Goal: Find specific page/section: Find specific page/section

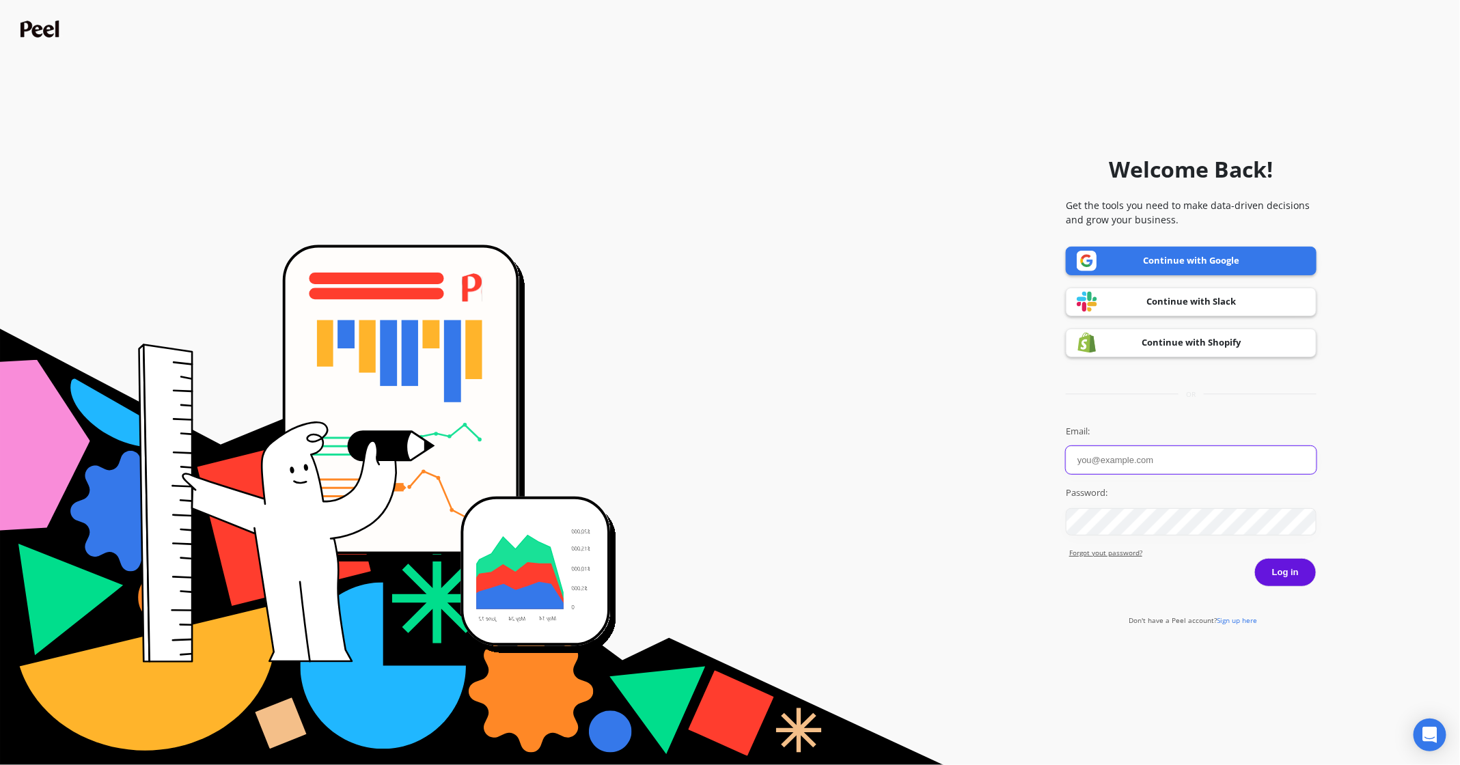
type input "taylor@getcanopy.co"
click at [1275, 567] on button "Log in" at bounding box center [1285, 572] width 62 height 29
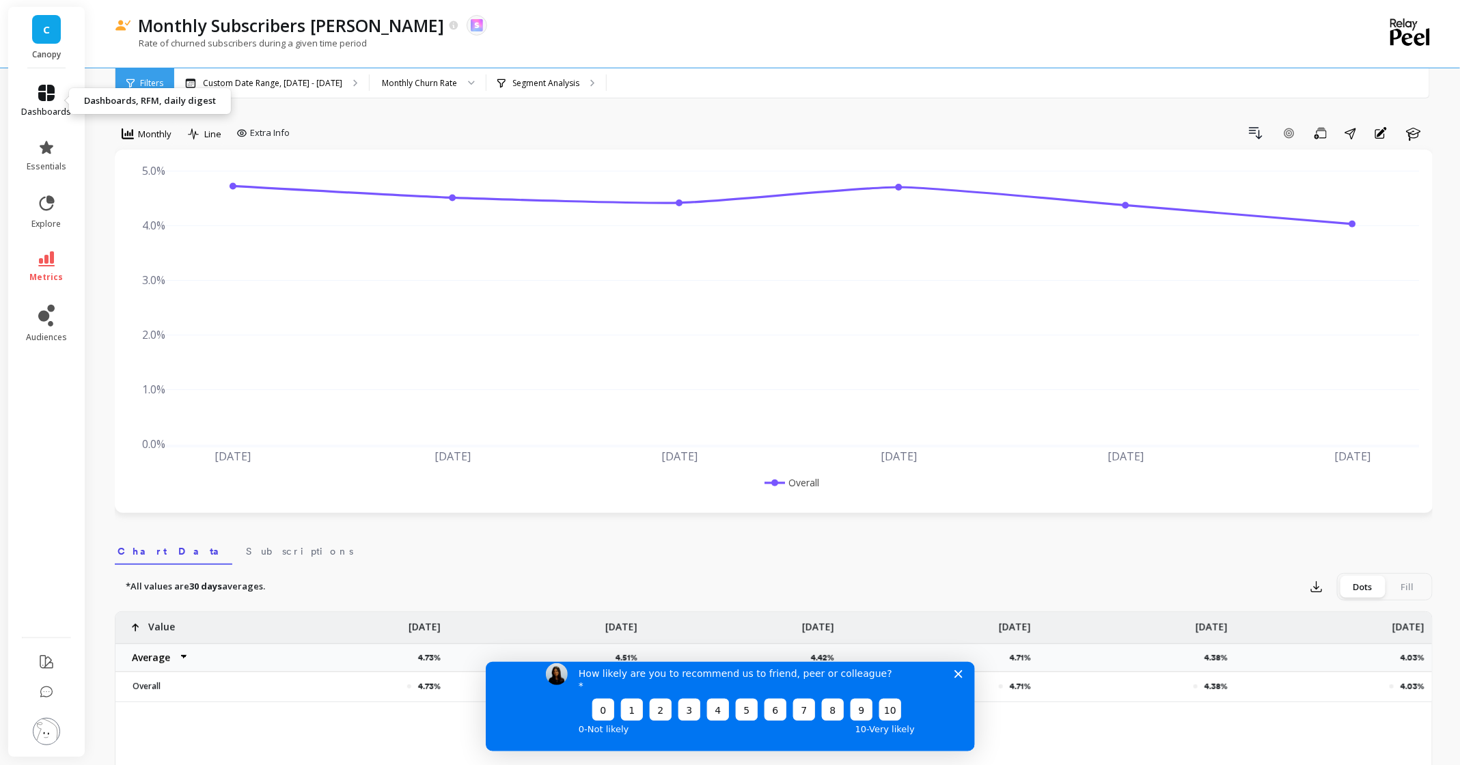
click at [42, 90] on icon at bounding box center [46, 93] width 16 height 16
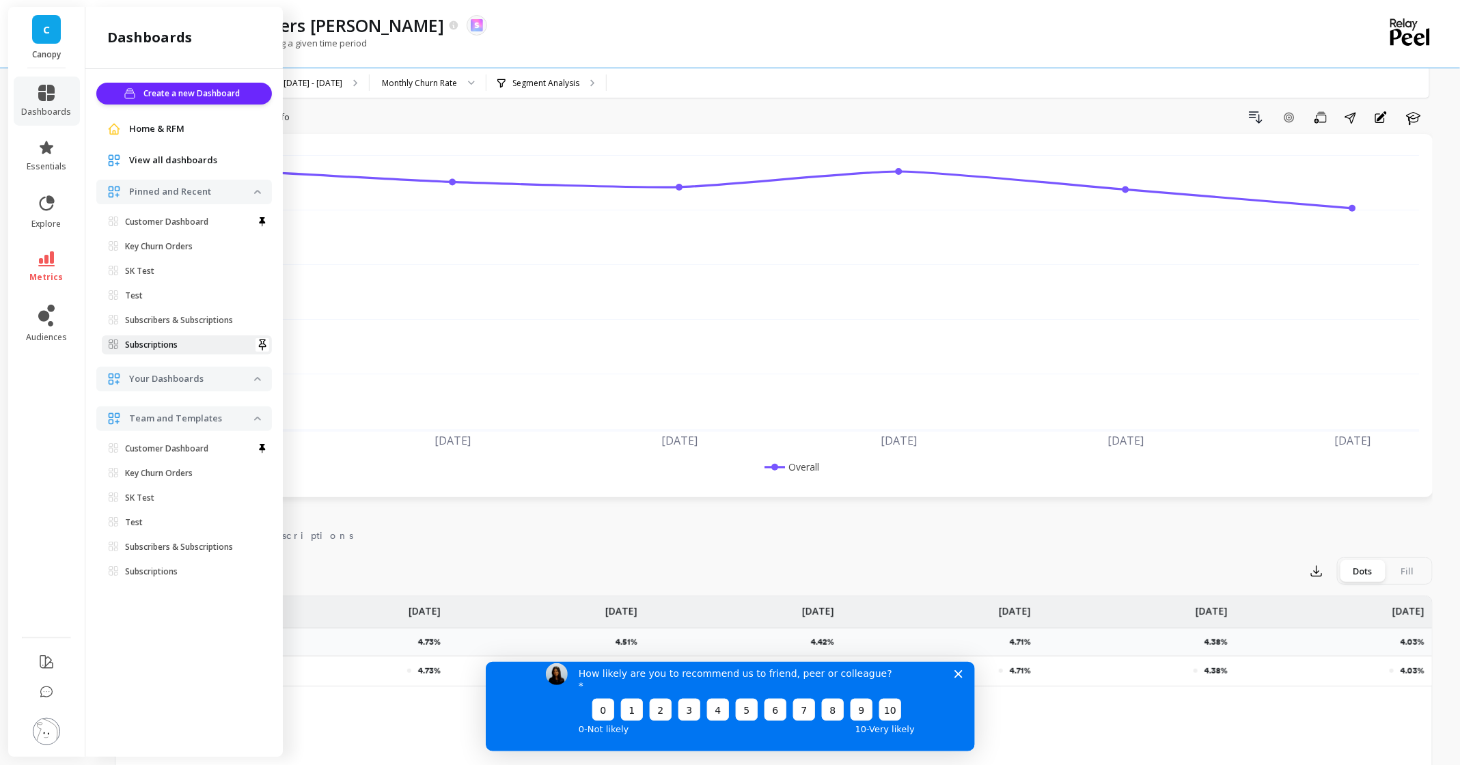
scroll to position [23, 0]
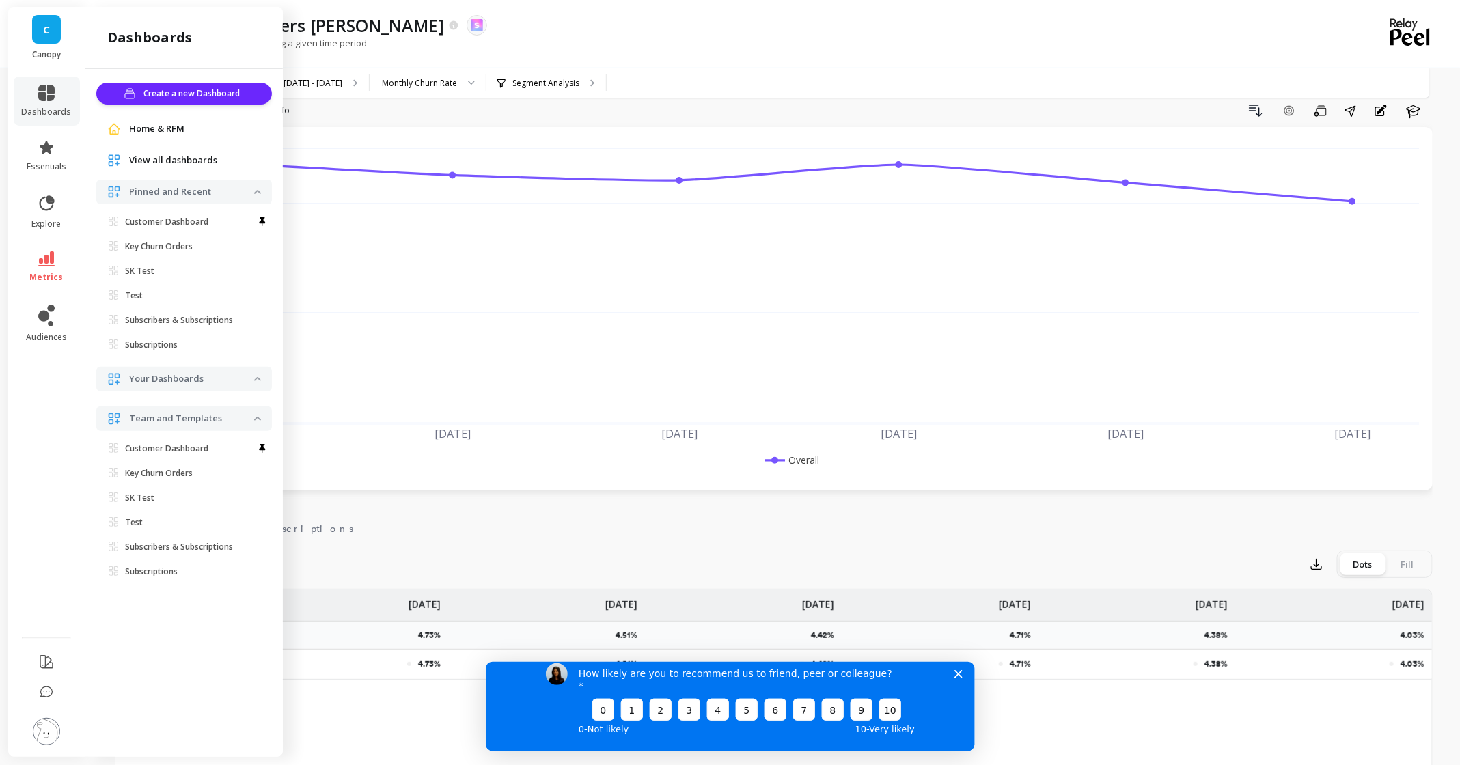
click at [154, 129] on span "Home & RFM" at bounding box center [156, 129] width 55 height 14
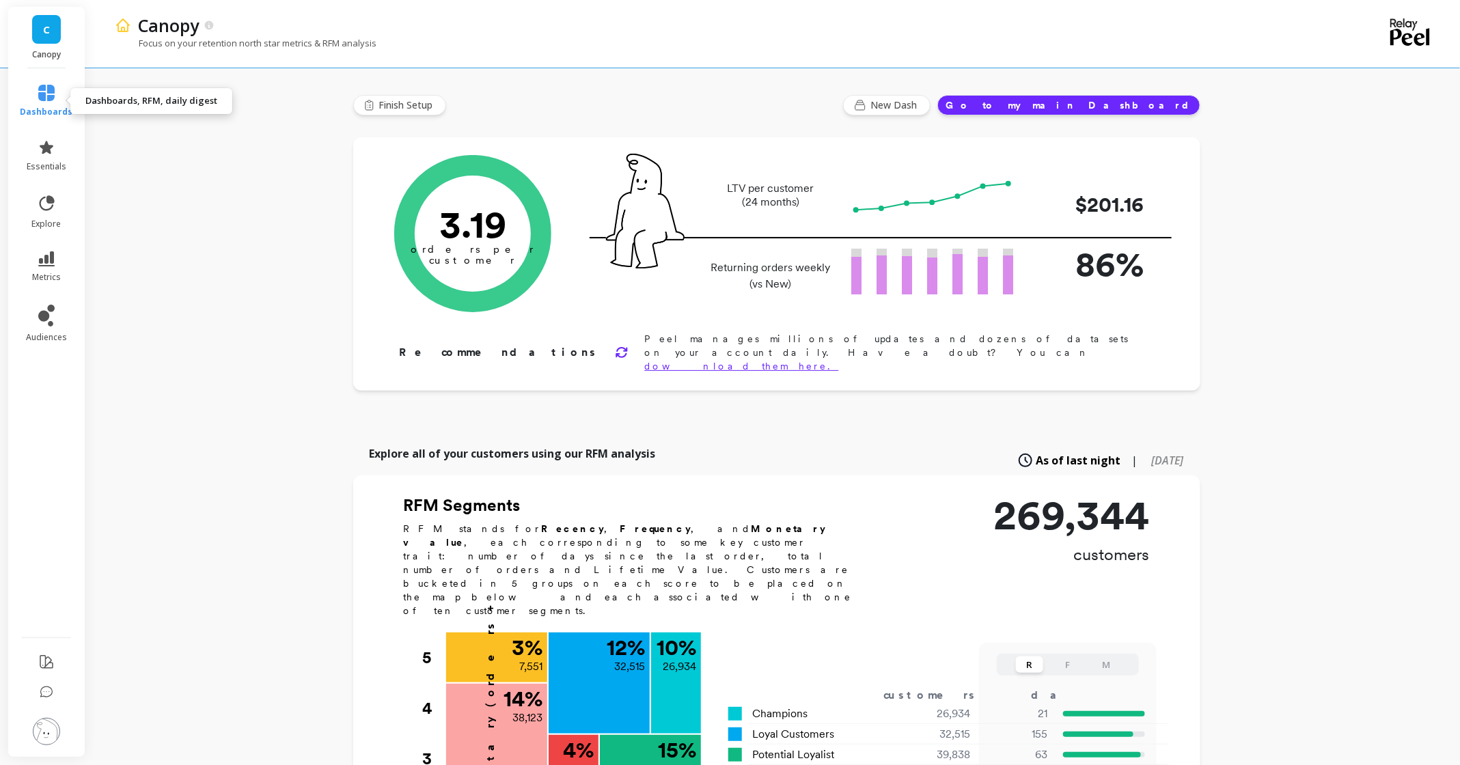
click at [47, 98] on icon at bounding box center [46, 93] width 16 height 16
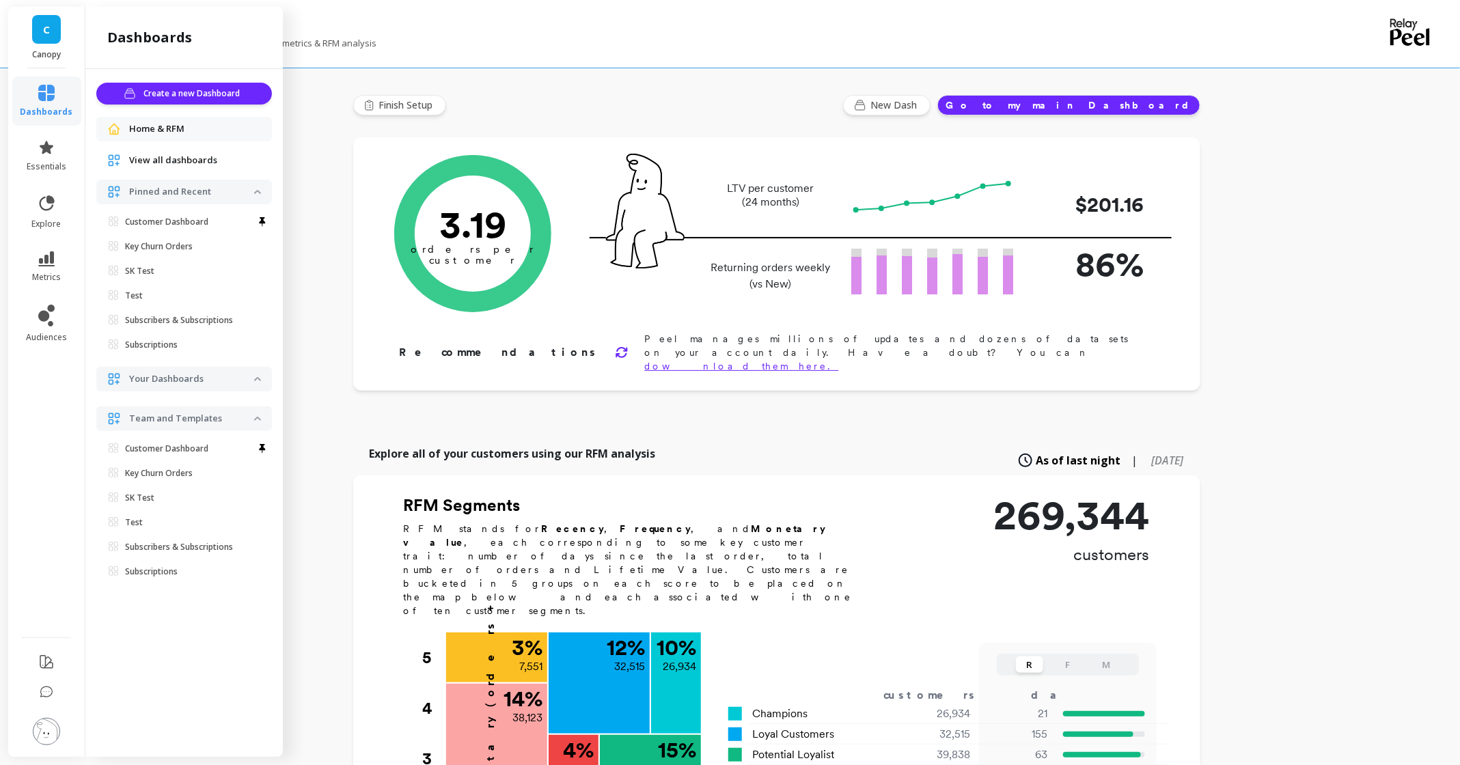
click at [159, 161] on span "View all dashboards" at bounding box center [173, 161] width 88 height 14
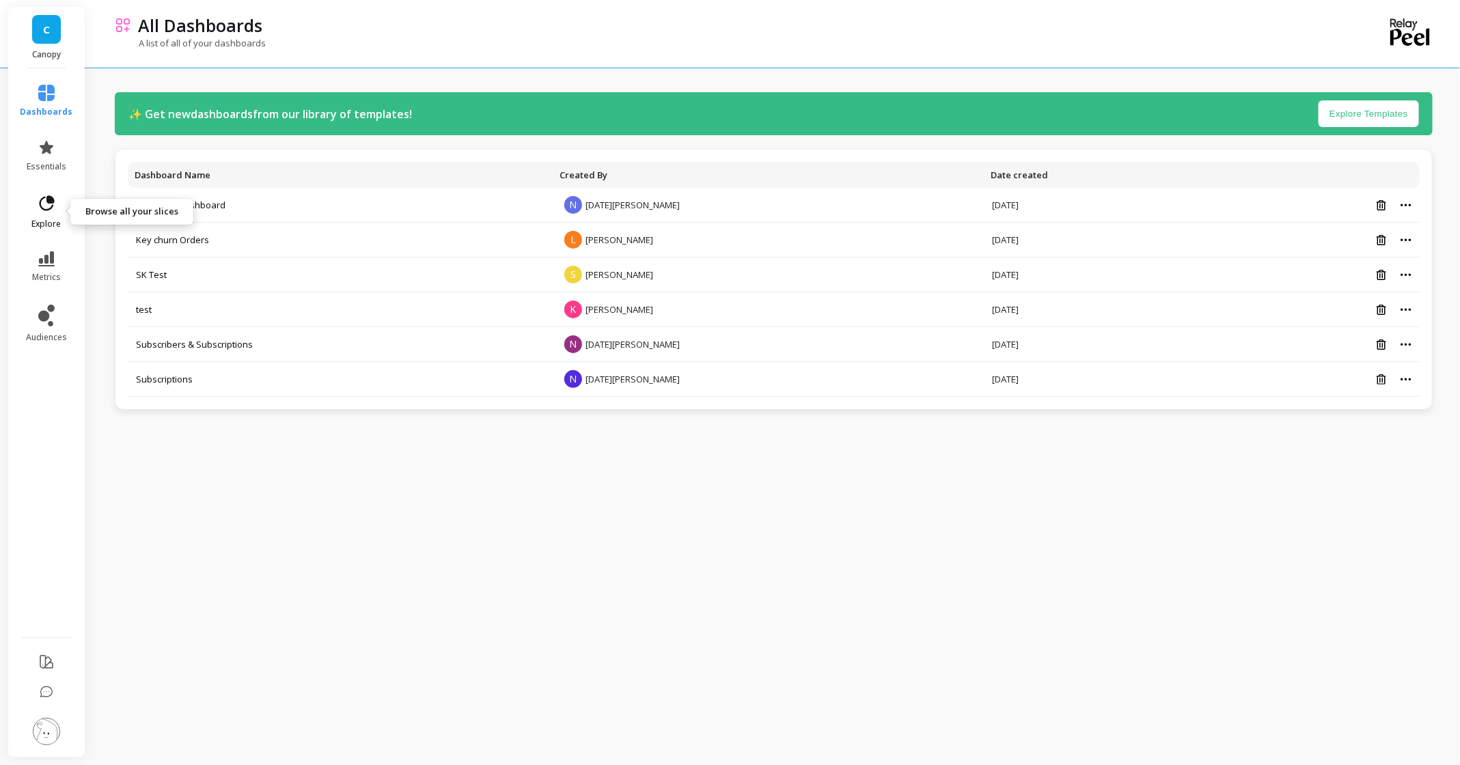
click at [47, 205] on icon at bounding box center [46, 203] width 19 height 19
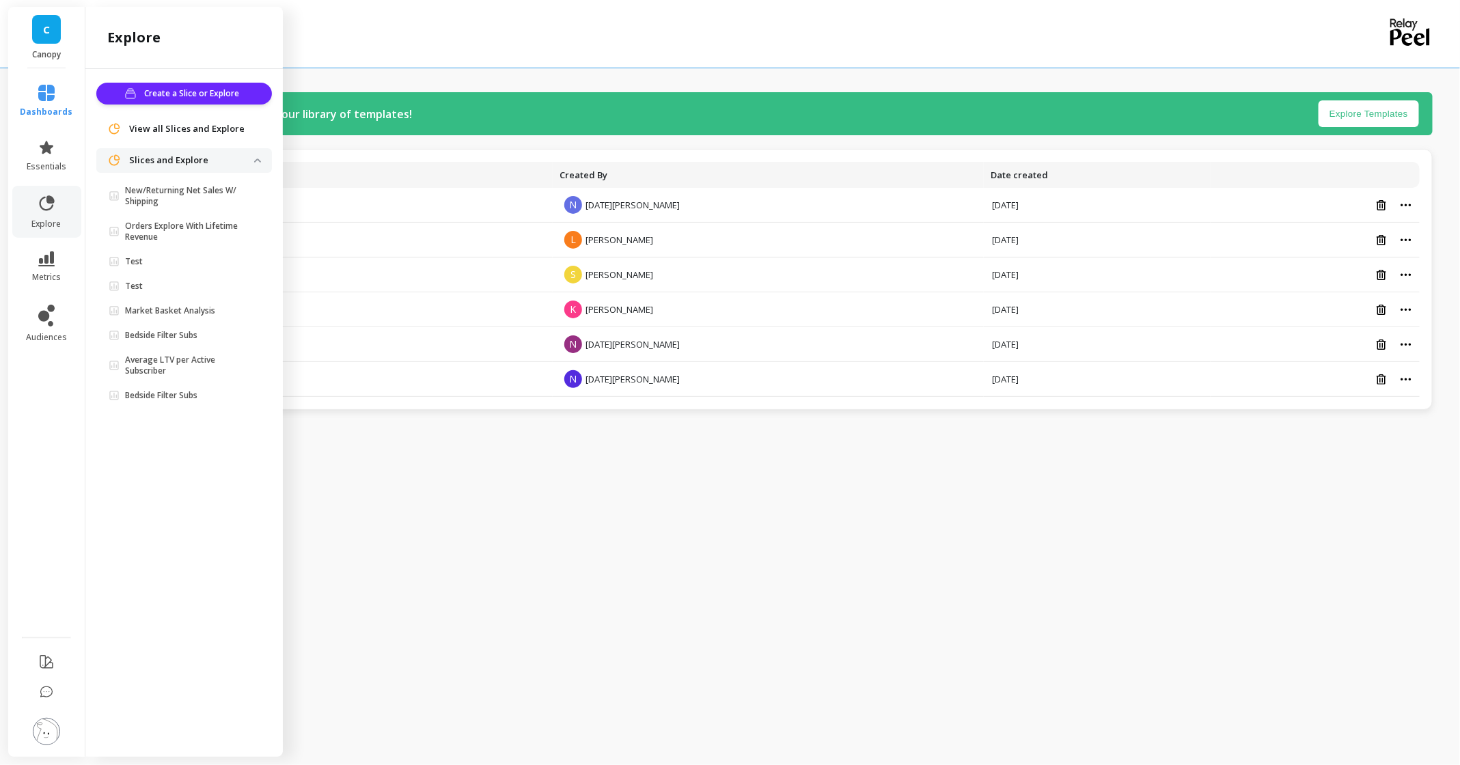
click at [45, 250] on li "metrics" at bounding box center [46, 267] width 69 height 48
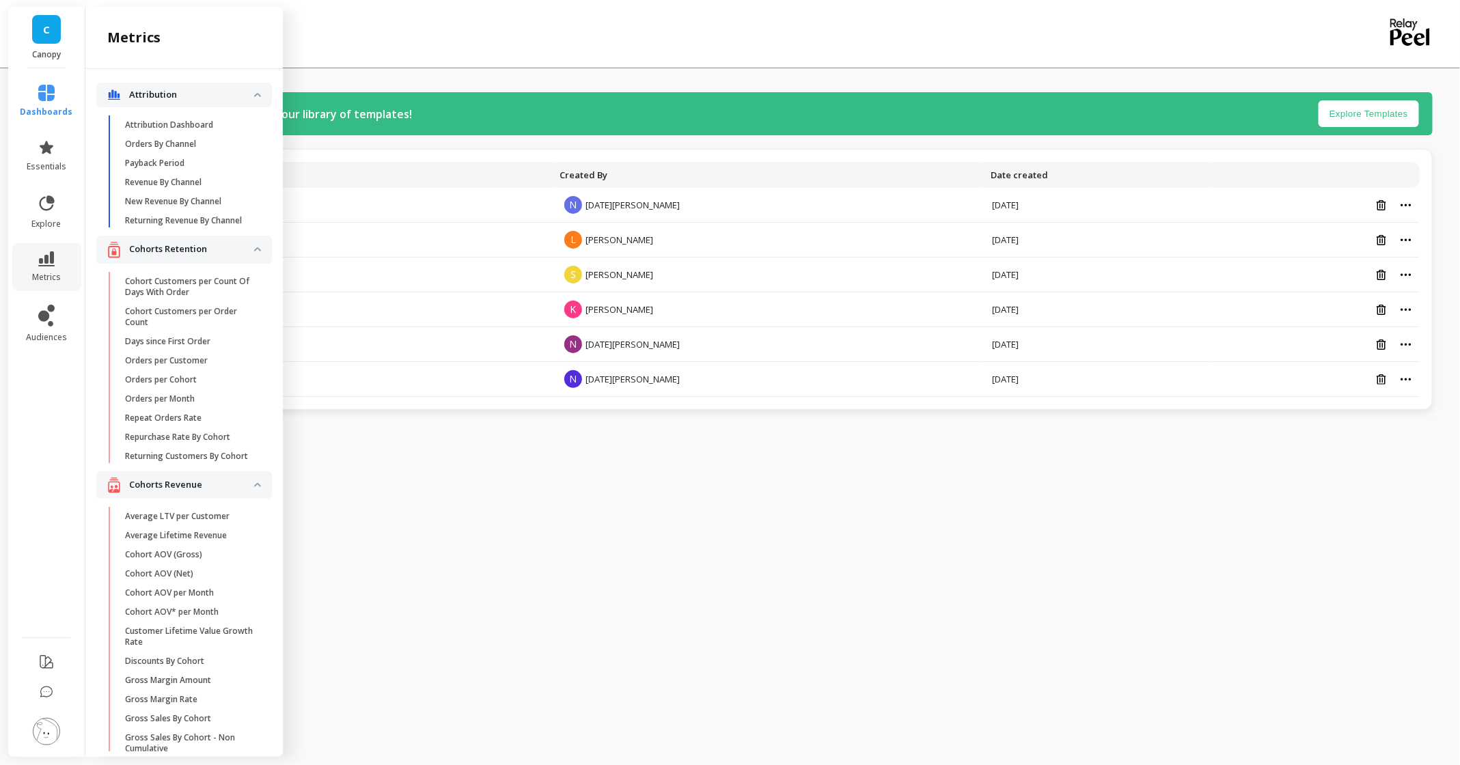
scroll to position [360, 0]
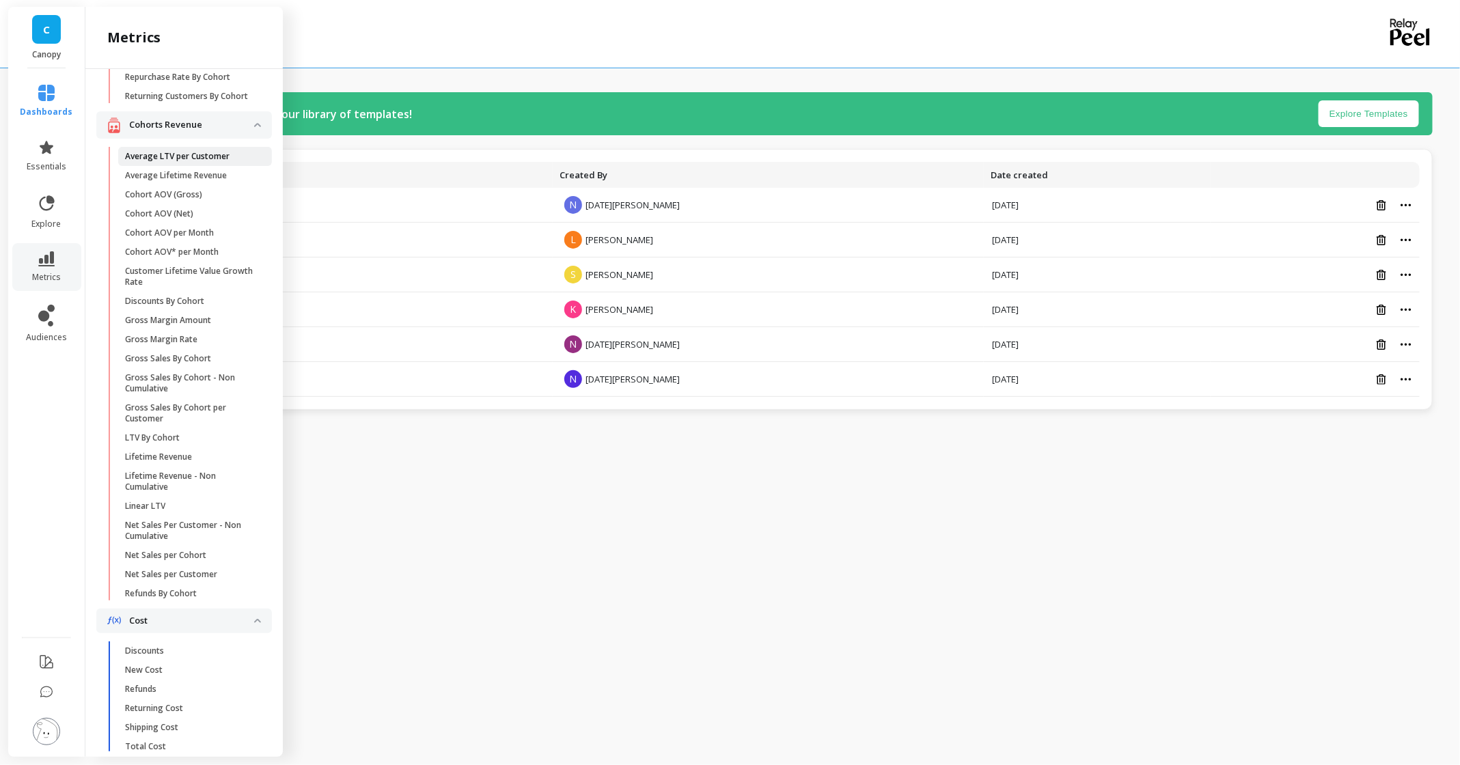
click at [169, 162] on link "Average LTV per Customer" at bounding box center [195, 156] width 154 height 19
